Goal: Task Accomplishment & Management: Complete application form

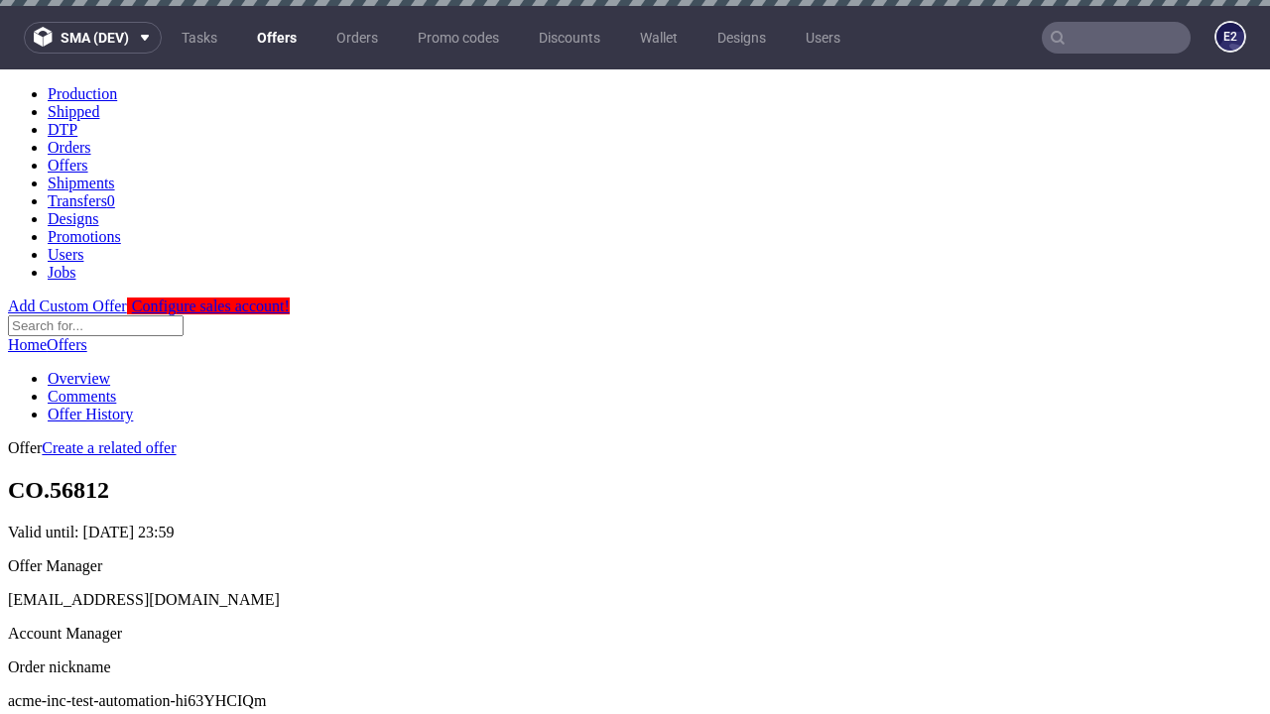
scroll to position [6, 0]
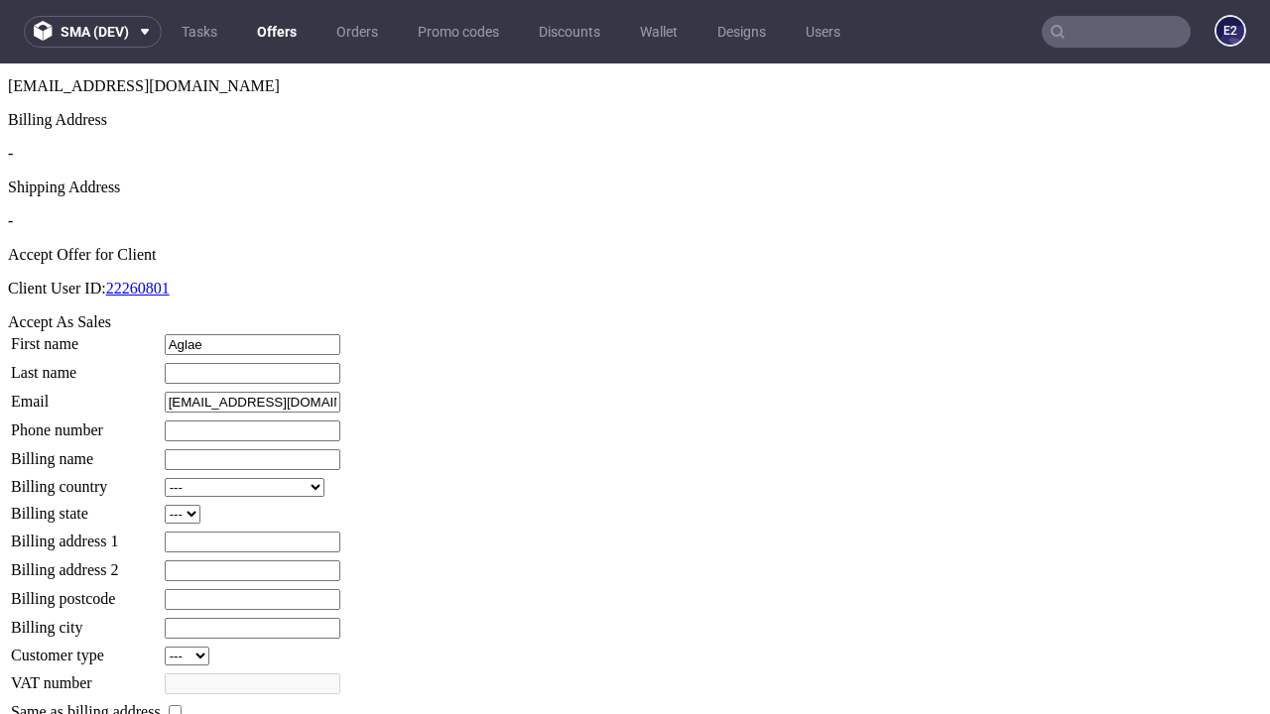
type input "Aglae"
type input "Erdman"
type input "1509813888"
type input "Tristin_Walsh11"
select select "13"
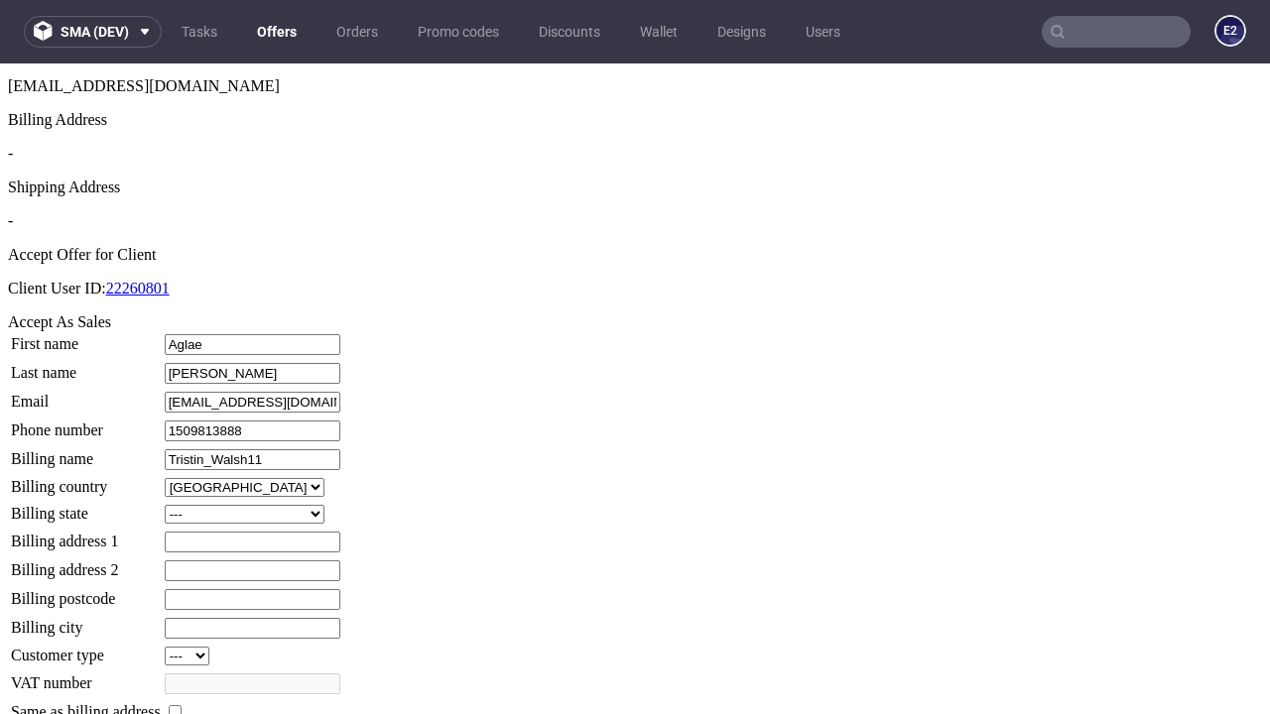
select select "132"
type input "Tristin_Walsh11"
type input "3 Chapel Close"
type input "EY07 9LM"
type input "East Hirtheridge"
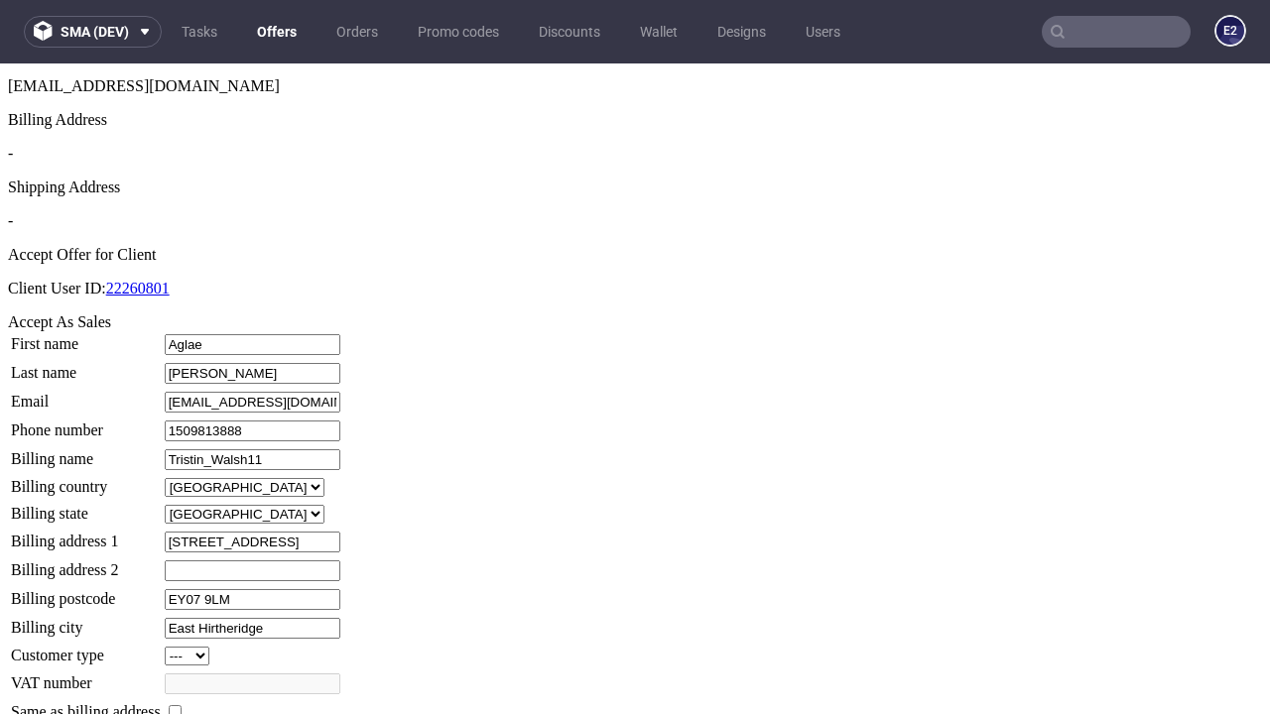
click at [182, 706] on input "checkbox" at bounding box center [175, 712] width 13 height 13
checkbox input "true"
type input "Tristin_Walsh11"
select select "13"
type input "3 Chapel Close"
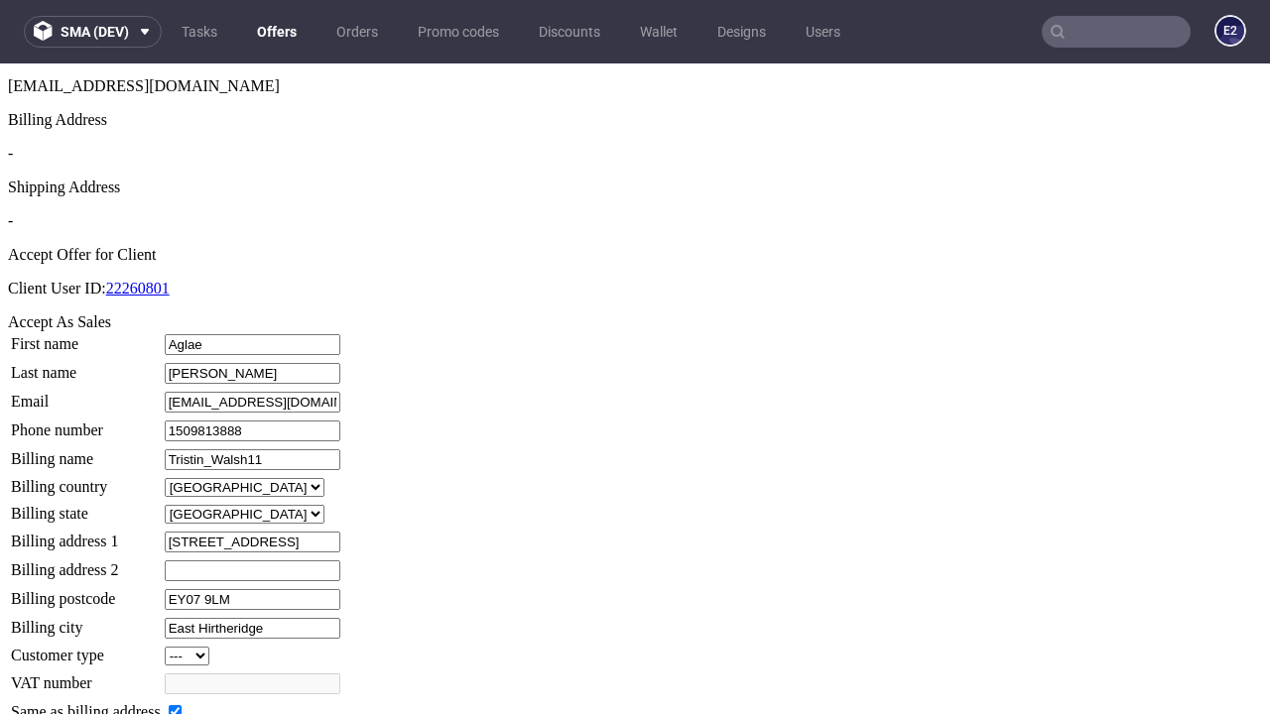
type input "EY07 9LM"
type input "East Hirtheridge"
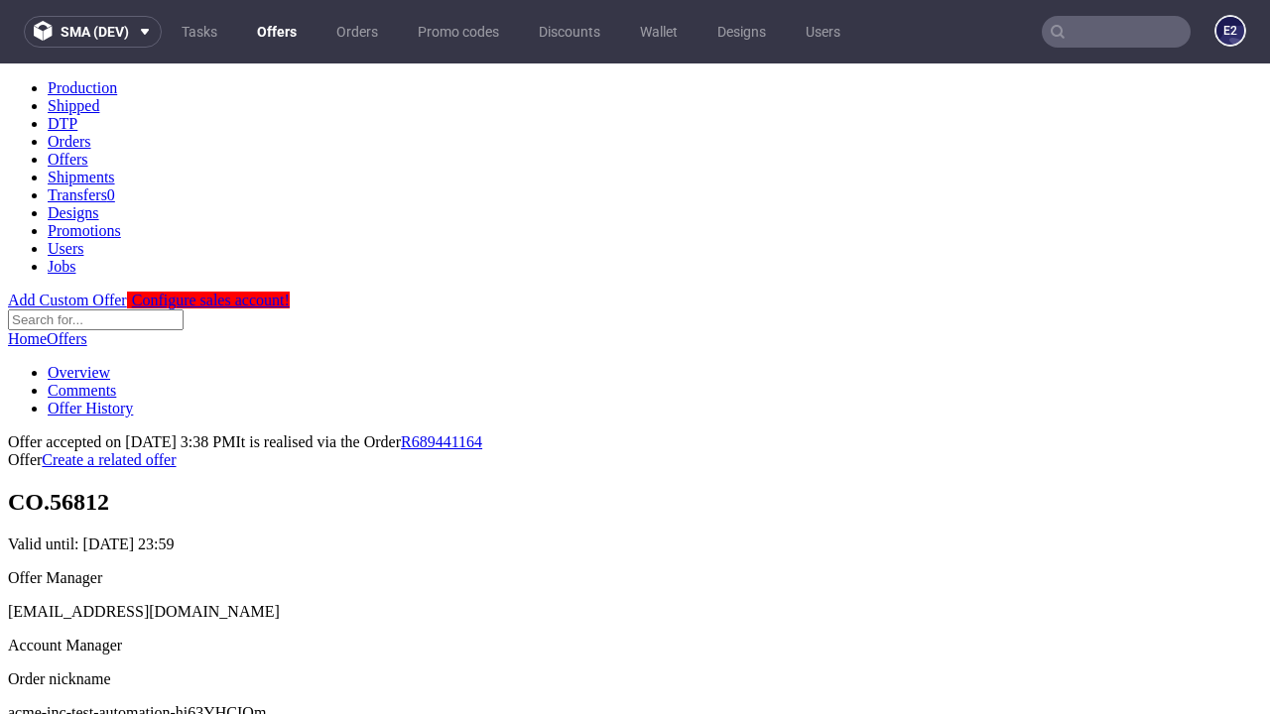
scroll to position [0, 0]
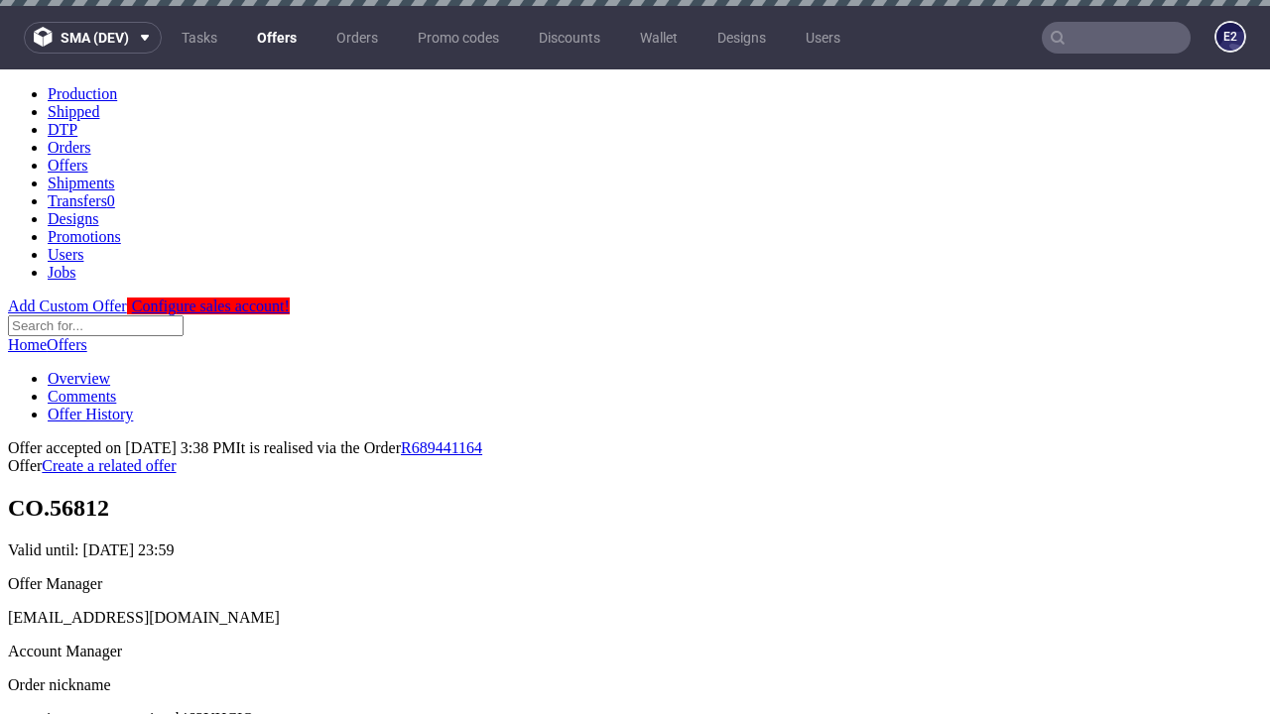
type input "[DATE]"
select select "12214305"
type input "In progress..."
